Goal: Find specific page/section: Find specific page/section

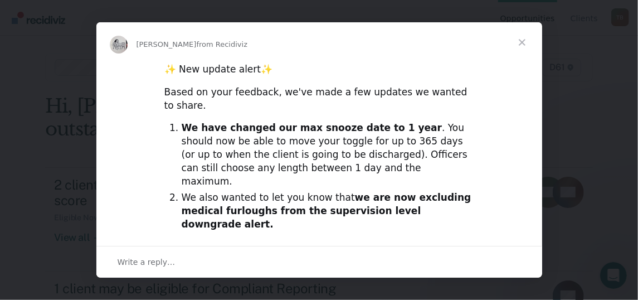
click at [522, 37] on span "Close" at bounding box center [522, 42] width 40 height 40
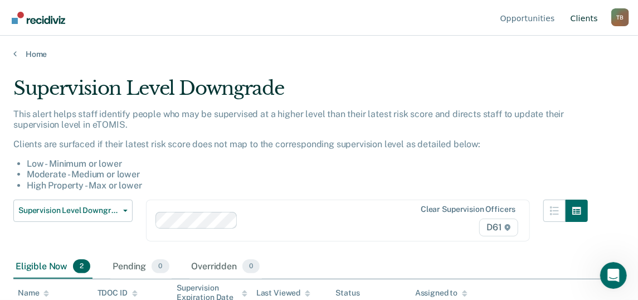
click at [590, 17] on link "Client s" at bounding box center [584, 18] width 32 height 36
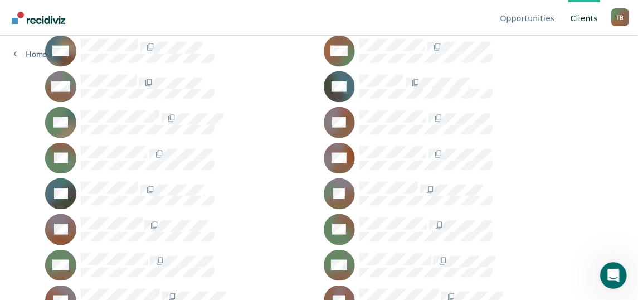
scroll to position [724, 0]
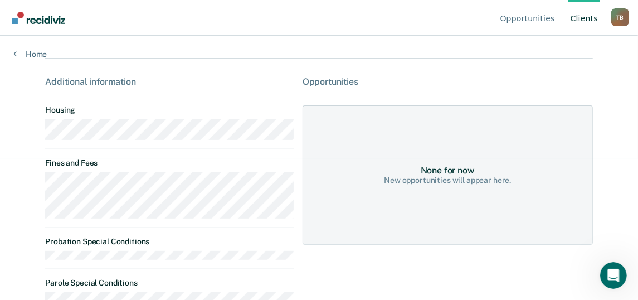
scroll to position [164, 0]
